Goal: Navigation & Orientation: Go to known website

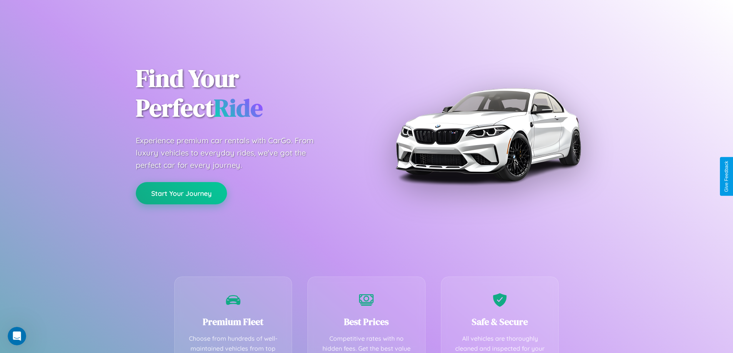
click at [181, 193] on button "Start Your Journey" at bounding box center [181, 193] width 91 height 22
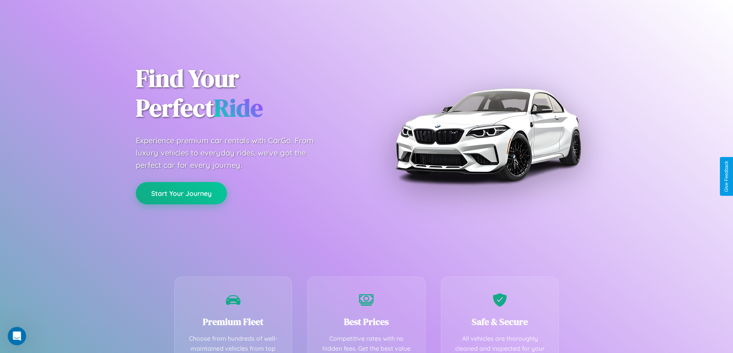
click at [181, 193] on button "Start Your Journey" at bounding box center [181, 193] width 91 height 22
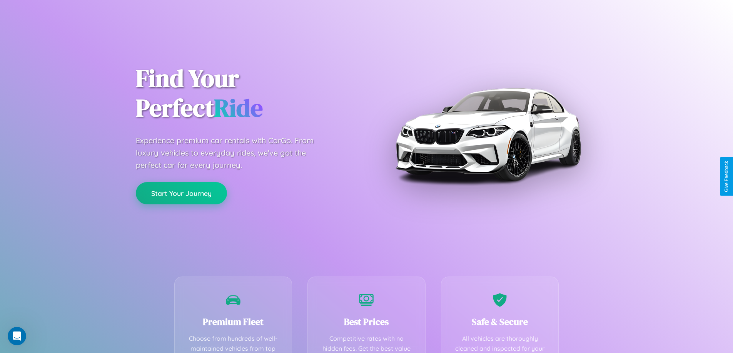
click at [181, 193] on button "Start Your Journey" at bounding box center [181, 193] width 91 height 22
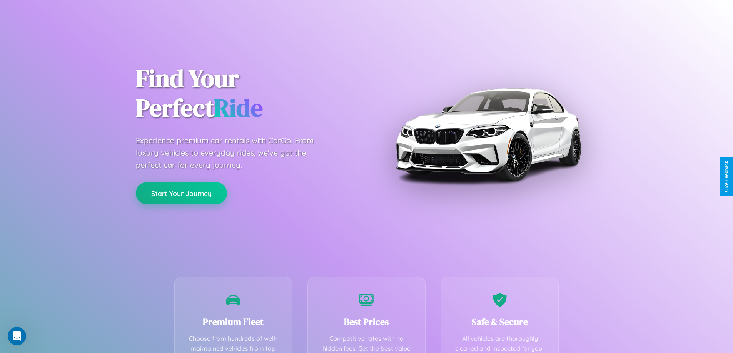
click at [181, 193] on button "Start Your Journey" at bounding box center [181, 193] width 91 height 22
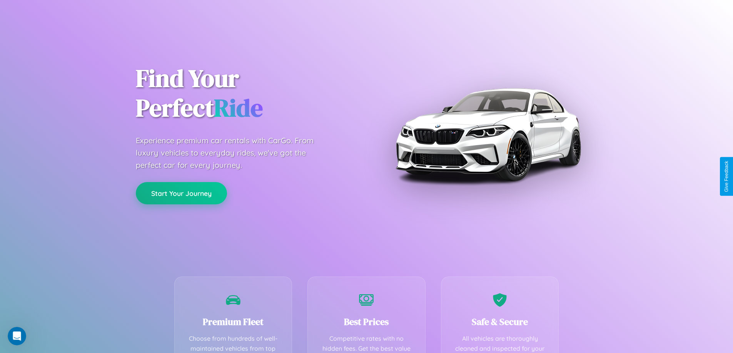
click at [181, 193] on button "Start Your Journey" at bounding box center [181, 193] width 91 height 22
